Goal: Navigation & Orientation: Understand site structure

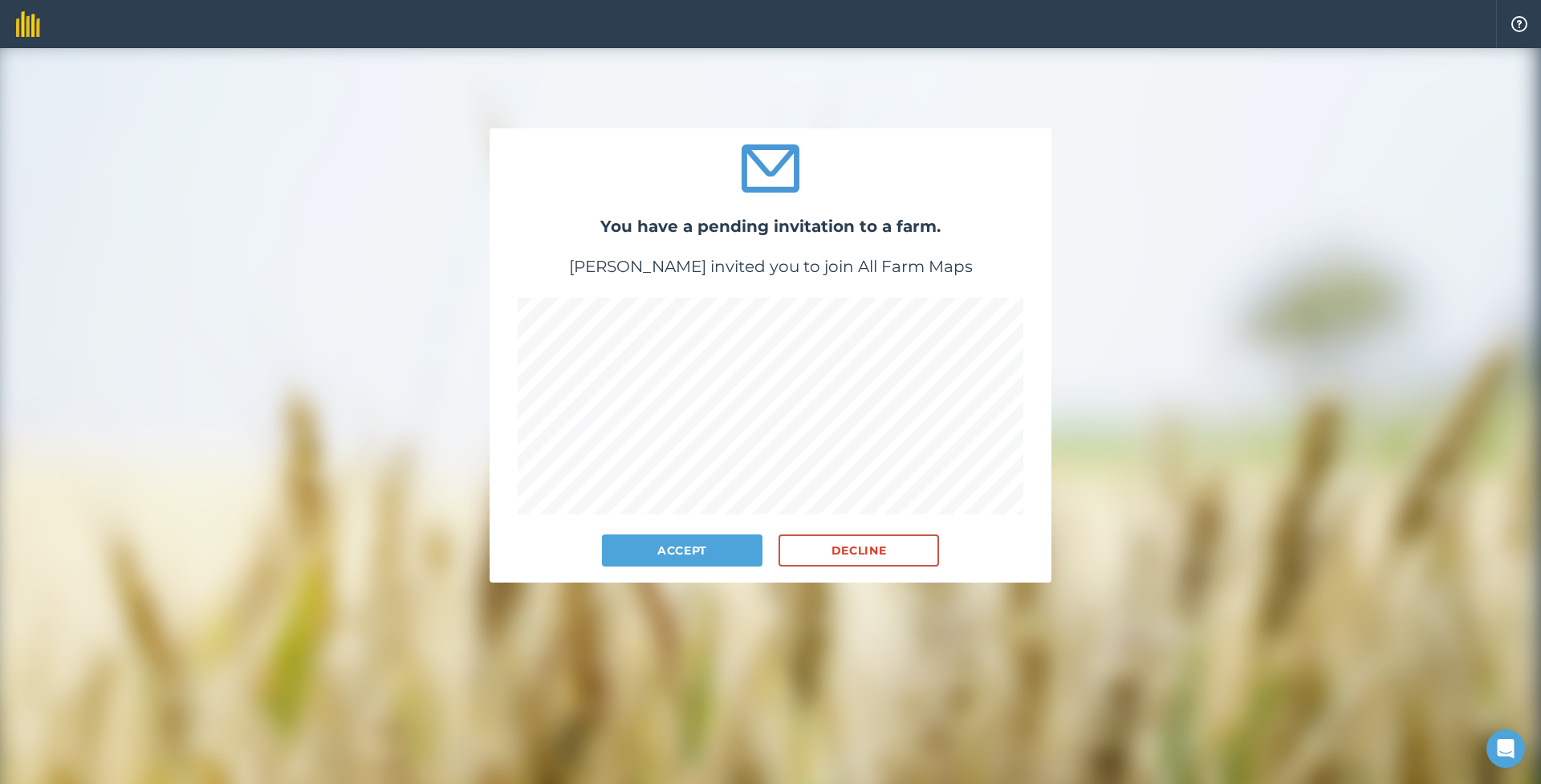
click at [691, 545] on button "Accept" at bounding box center [681, 550] width 161 height 32
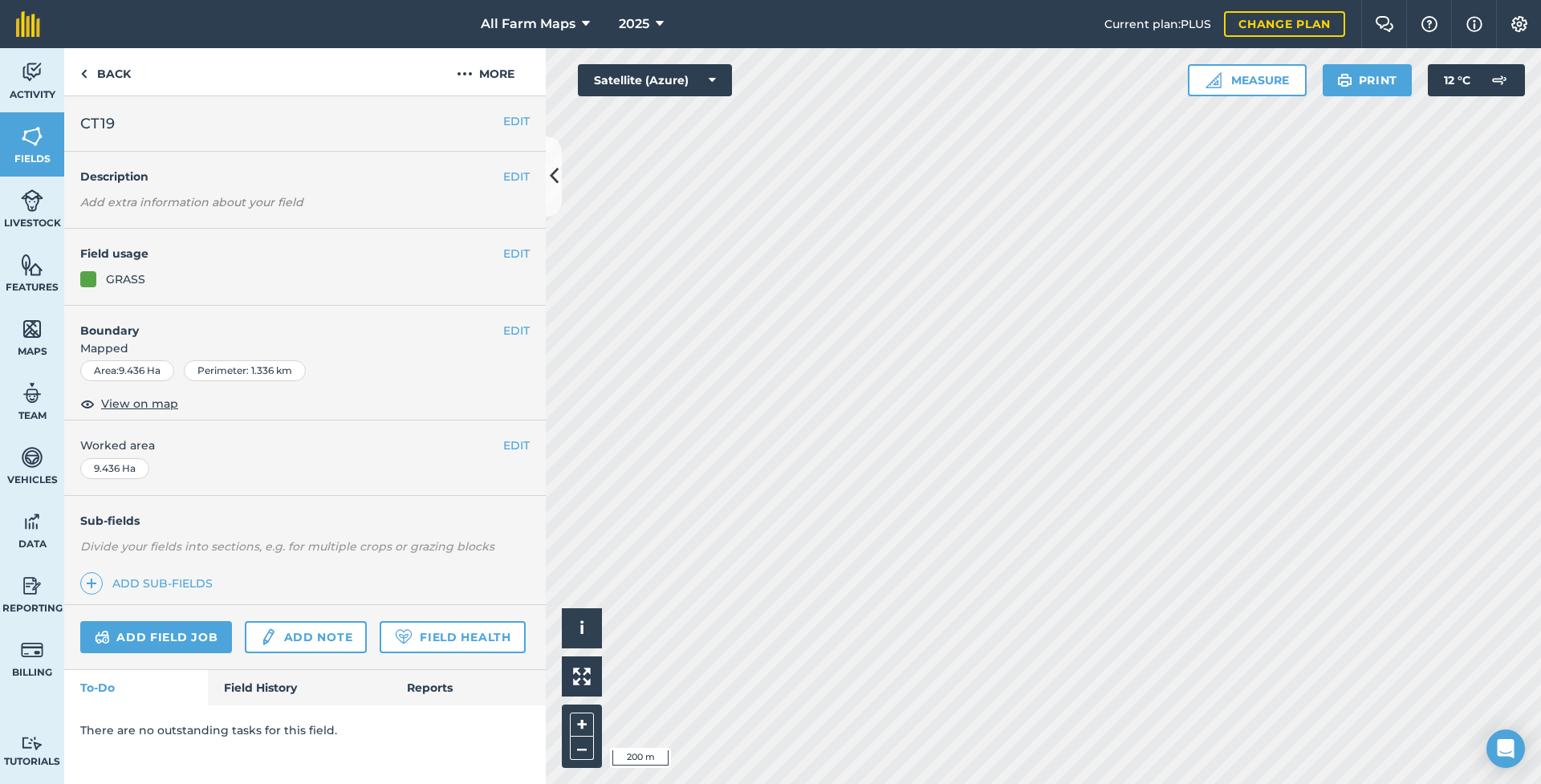
click at [878, 0] on html "All Farm Maps 2025 Current plan : PLUS Change plan Farm Chat Help Info Settings…" at bounding box center [770, 392] width 1541 height 784
click at [24, 80] on img at bounding box center [32, 72] width 23 height 24
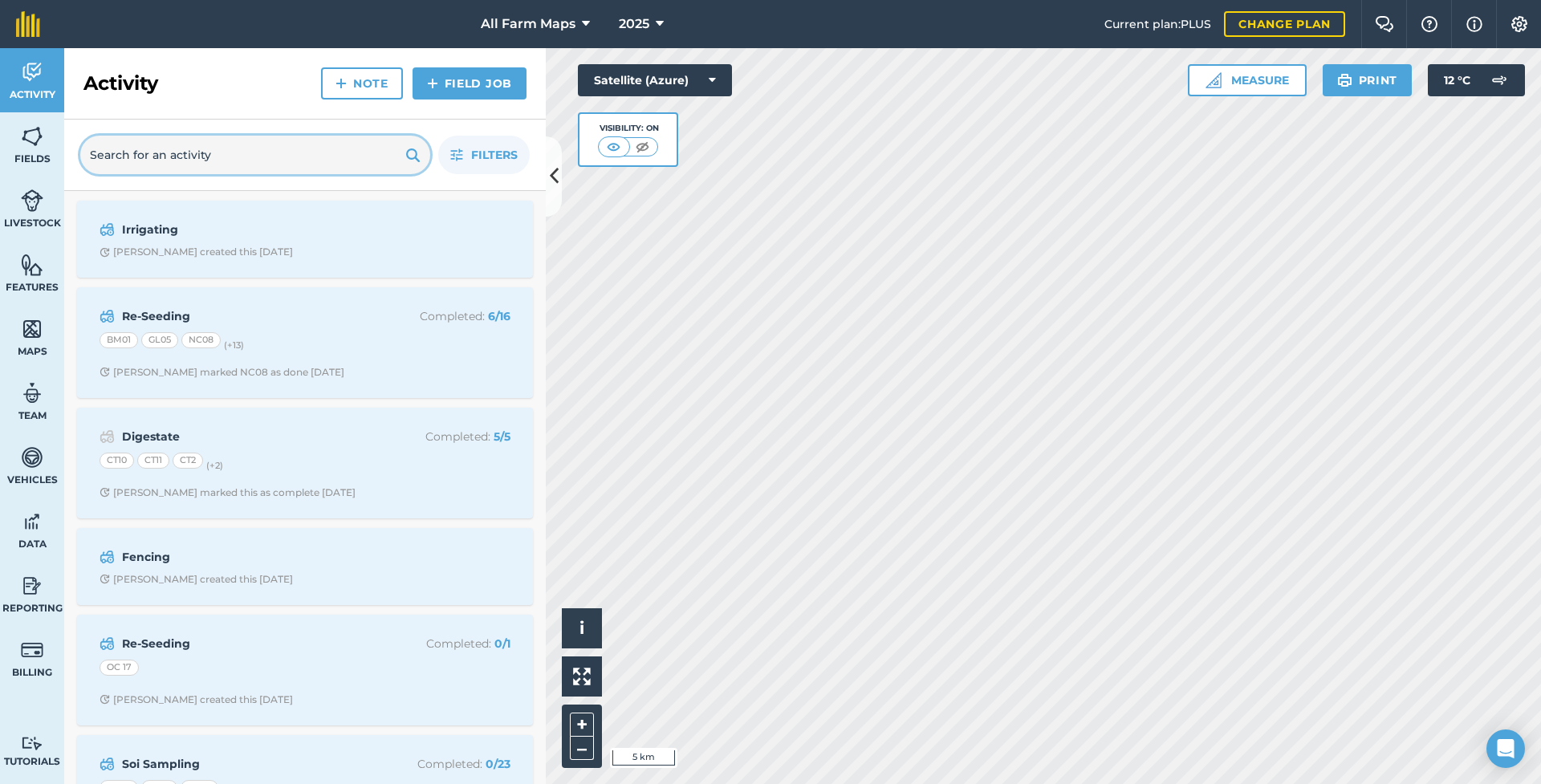
click at [155, 158] on input "text" at bounding box center [254, 155] width 350 height 39
click at [231, 246] on div "[PERSON_NAME] created this [DATE]" at bounding box center [196, 252] width 193 height 13
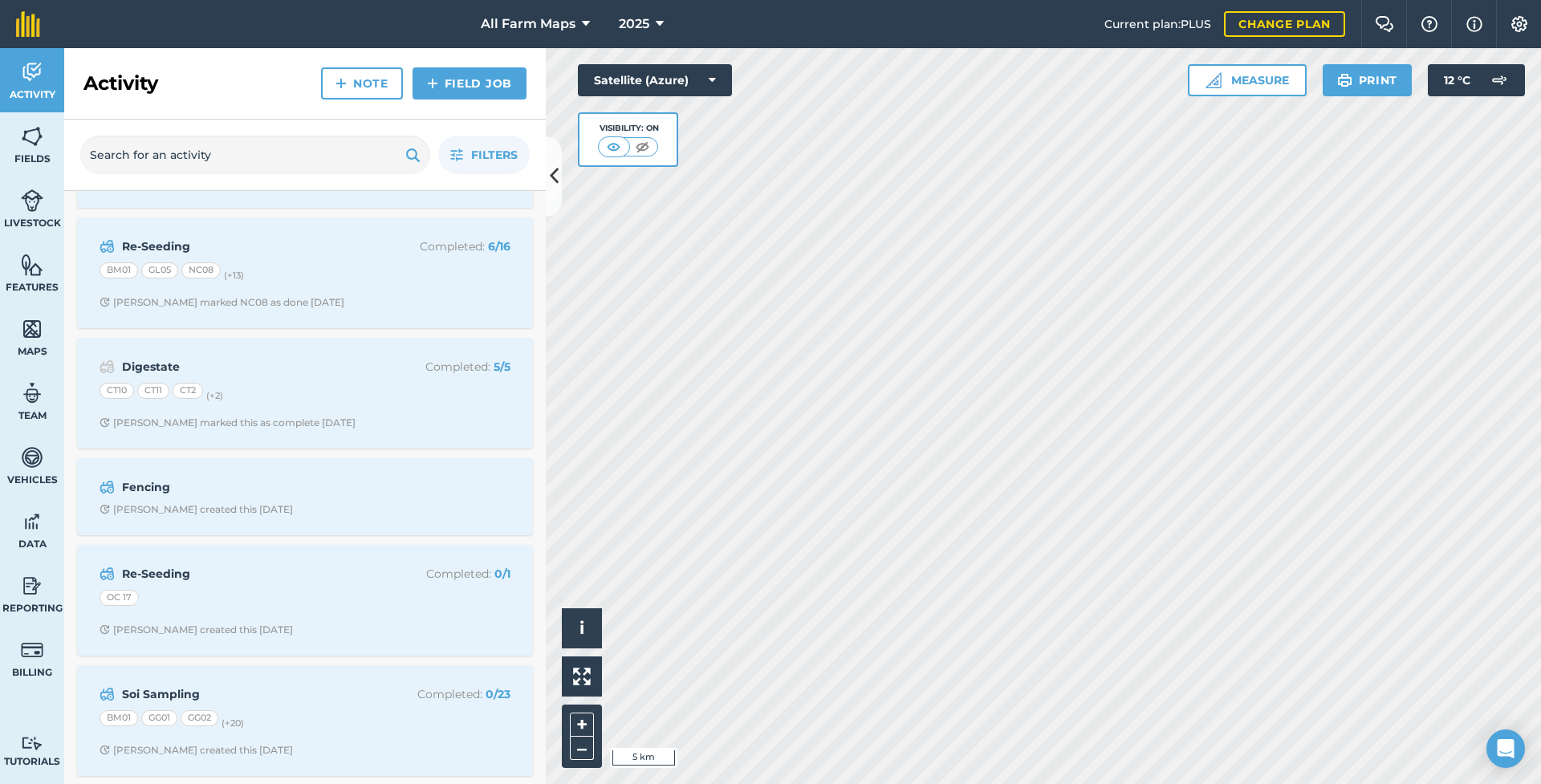
scroll to position [68, 0]
click at [260, 393] on div "CT10 CT11 CT2 (+ 2 )" at bounding box center [304, 395] width 410 height 21
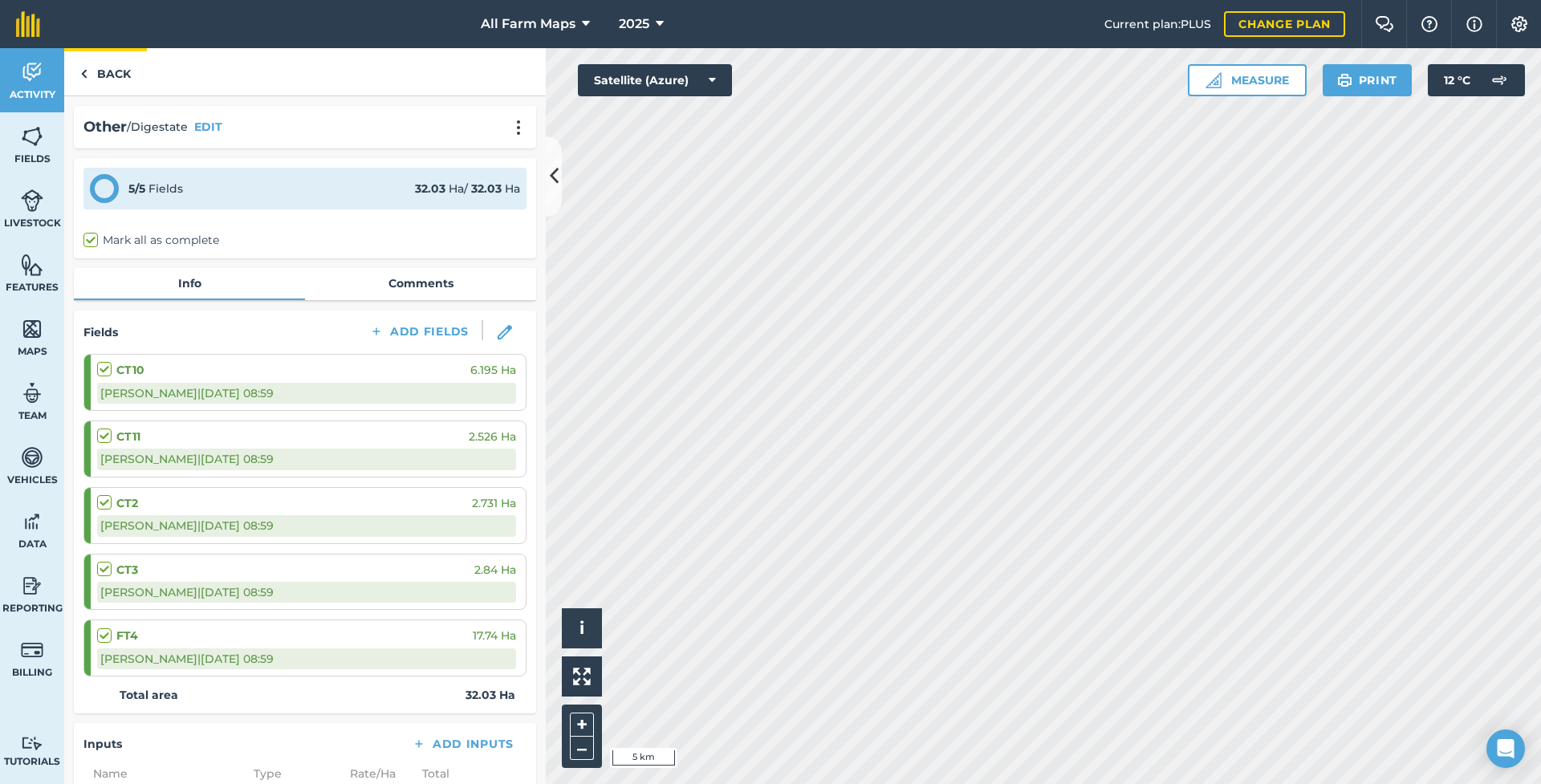
click at [103, 78] on link "Back" at bounding box center [105, 72] width 82 height 47
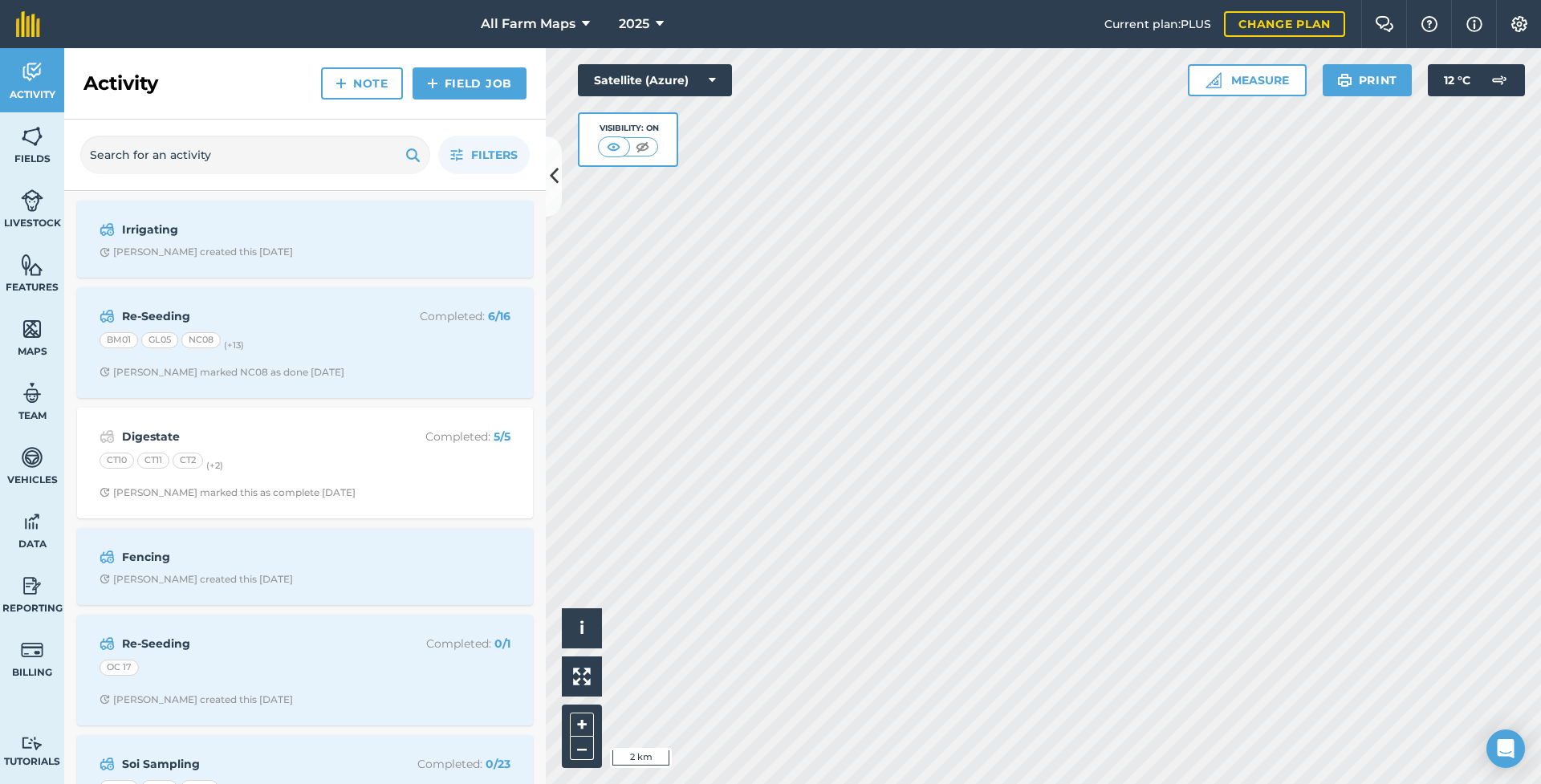
click at [31, 217] on span "Livestock" at bounding box center [32, 223] width 64 height 13
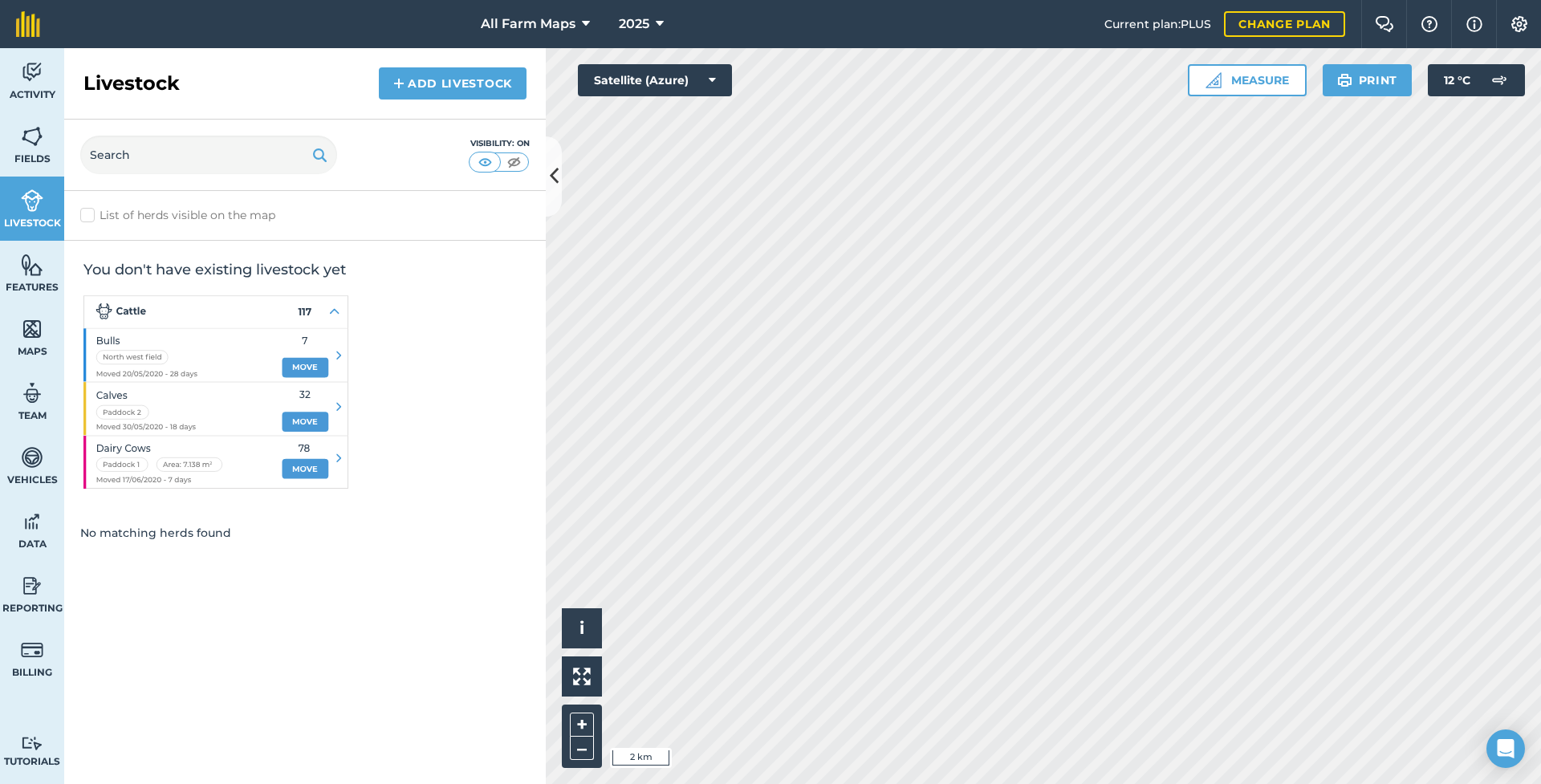
click at [33, 146] on img at bounding box center [32, 136] width 23 height 24
